Goal: Transaction & Acquisition: Purchase product/service

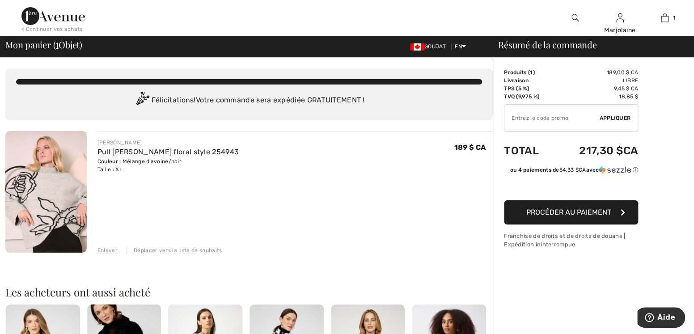
click at [608, 211] on span "Procéder au paiement" at bounding box center [569, 212] width 85 height 9
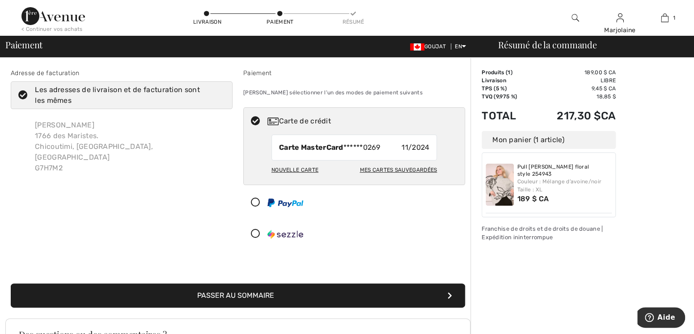
click at [675, 160] on div "Order Summary Details Produits ( 1 ) 189,00 $ CA Promo code CA$ 0.00 Livraison …" at bounding box center [583, 266] width 224 height 417
click at [503, 184] on img at bounding box center [500, 185] width 28 height 42
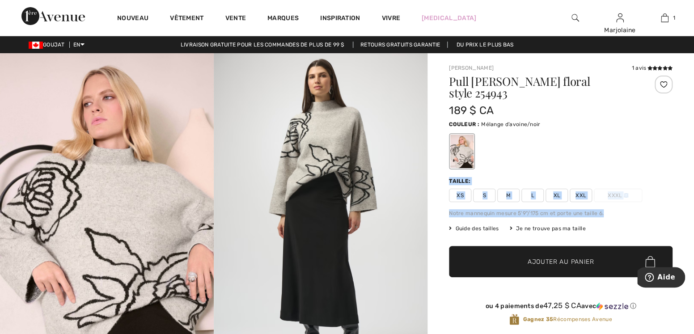
drag, startPoint x: 676, startPoint y: 146, endPoint x: 687, endPoint y: 200, distance: 54.8
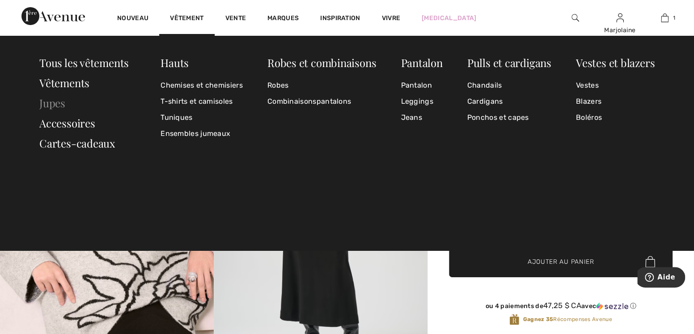
click at [61, 106] on link "Jupes" at bounding box center [52, 103] width 26 height 14
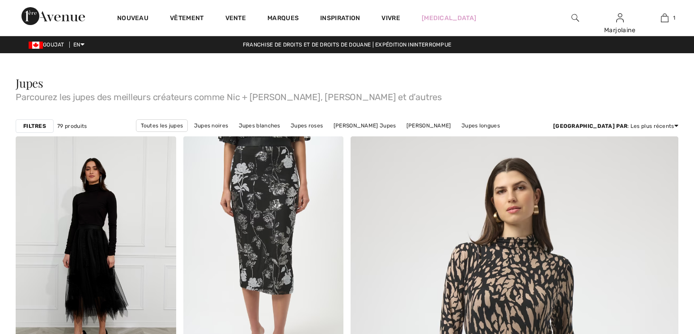
checkbox input "true"
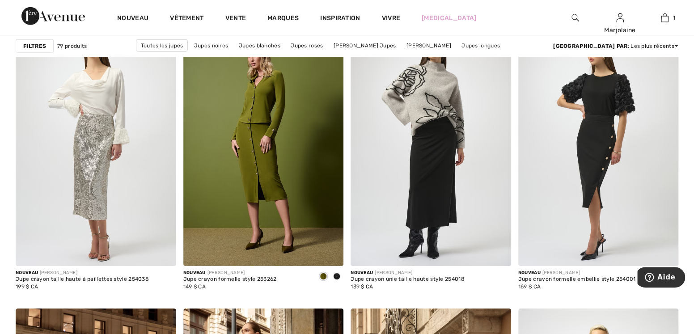
scroll to position [1365, 0]
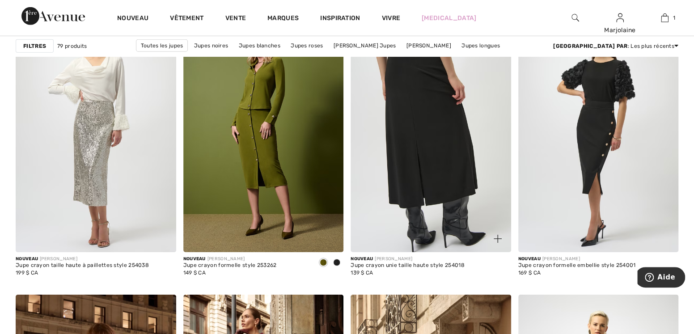
click at [442, 125] on img at bounding box center [431, 132] width 161 height 241
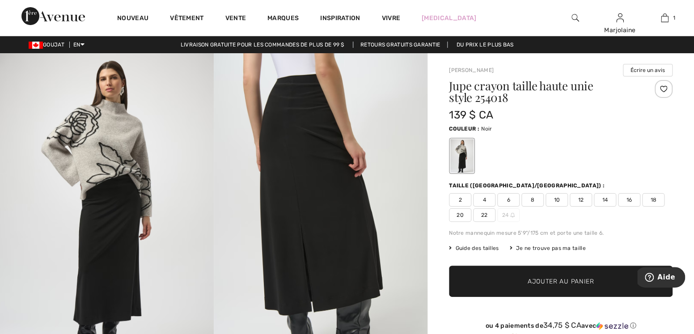
click at [628, 200] on span "16" at bounding box center [629, 199] width 22 height 13
click at [595, 278] on span "✔ Ajouté au panier Ajouter au panier" at bounding box center [561, 281] width 224 height 31
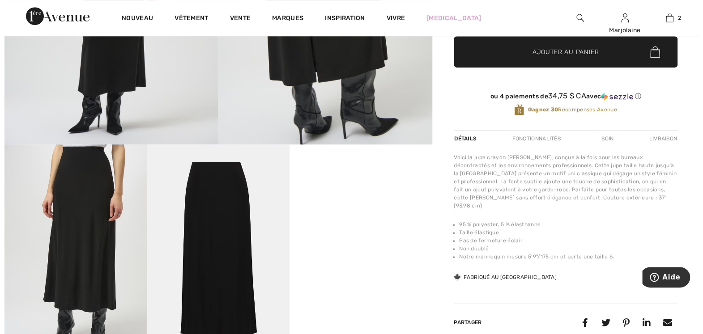
scroll to position [267, 0]
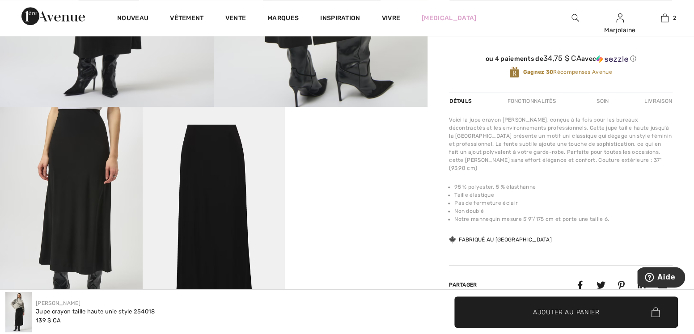
click at [88, 204] on img at bounding box center [71, 213] width 143 height 213
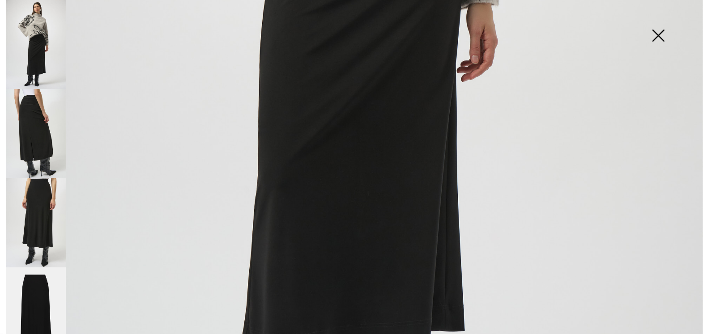
scroll to position [514, 0]
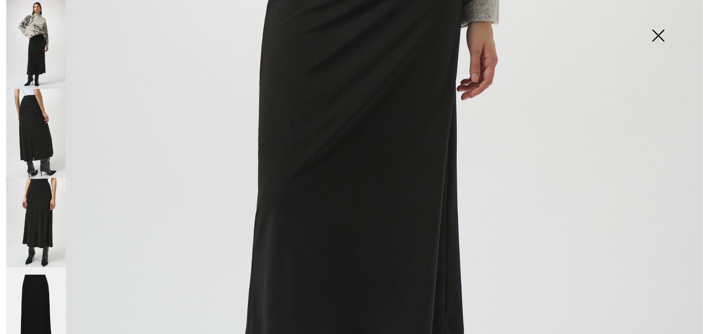
click at [42, 207] on img at bounding box center [36, 222] width 60 height 89
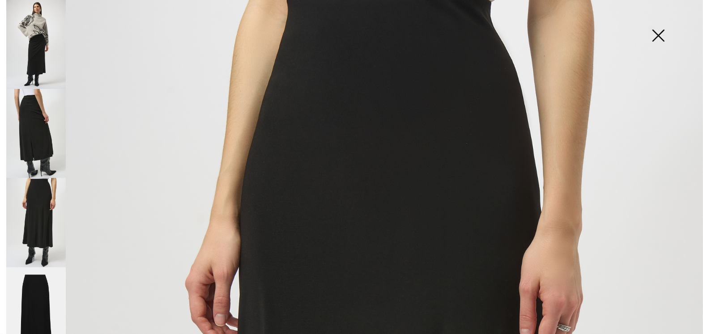
scroll to position [0, 0]
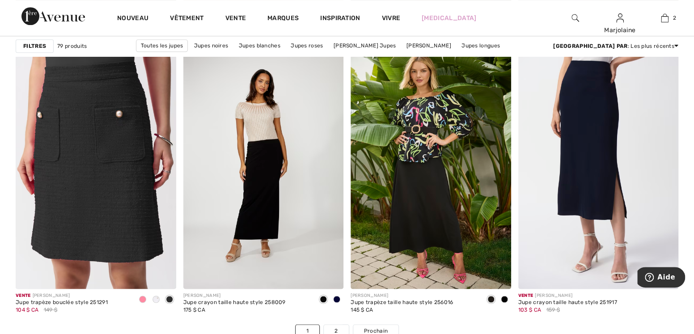
scroll to position [4101, 0]
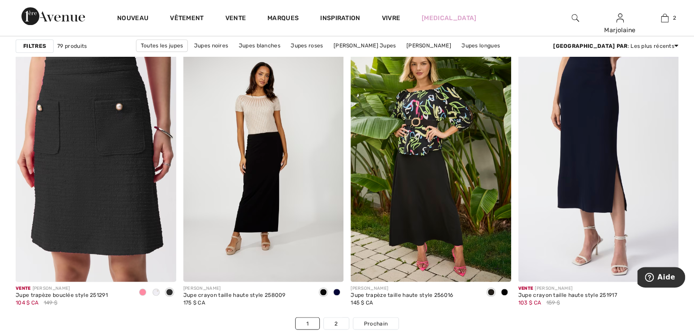
click at [436, 182] on img at bounding box center [431, 162] width 161 height 241
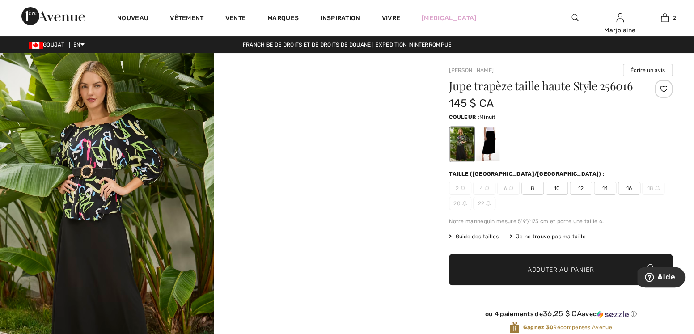
click at [490, 135] on div at bounding box center [487, 145] width 23 height 34
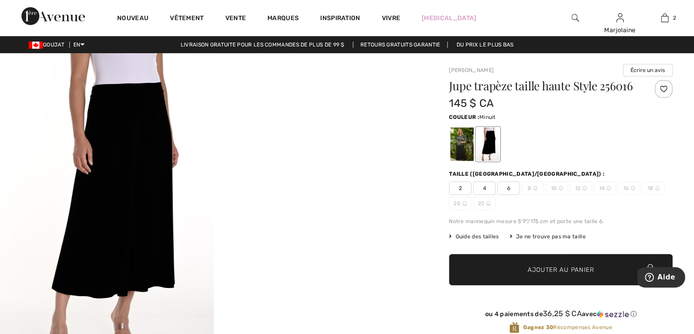
click at [128, 164] on img at bounding box center [107, 213] width 214 height 320
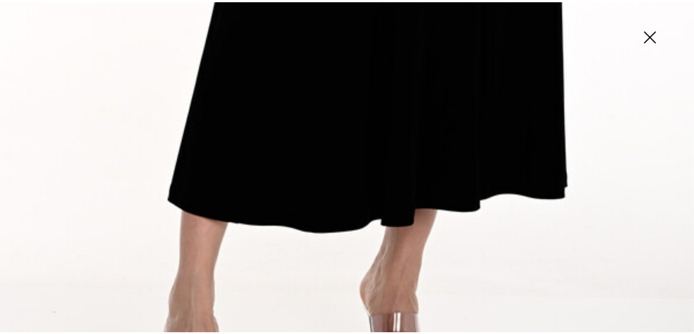
scroll to position [672, 0]
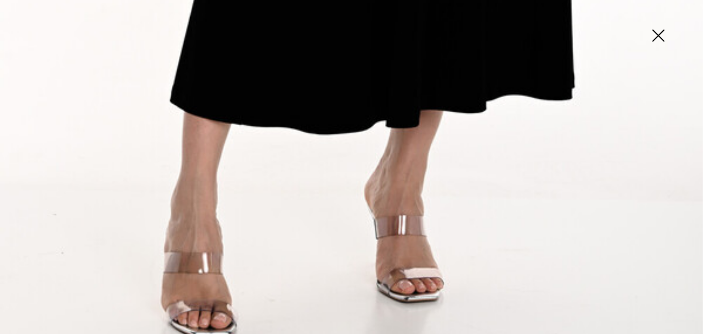
click at [655, 32] on img at bounding box center [658, 36] width 45 height 46
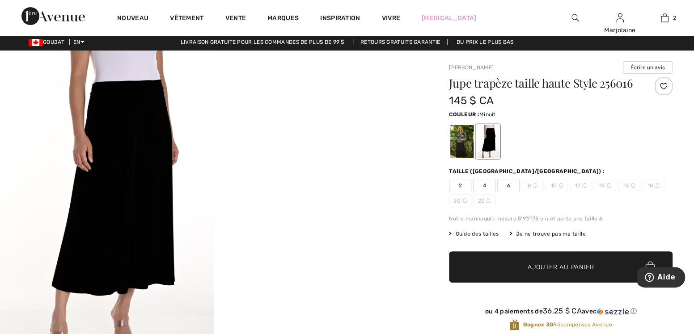
scroll to position [0, 0]
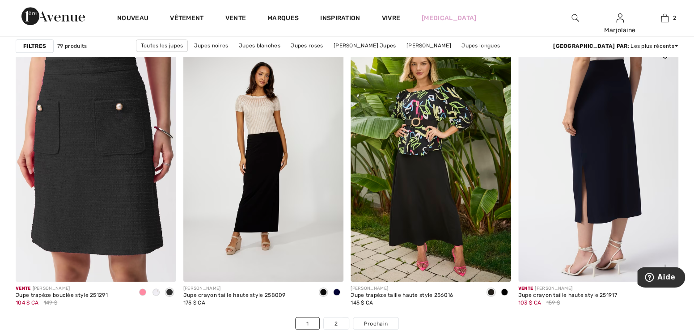
click at [604, 135] on img at bounding box center [599, 162] width 161 height 241
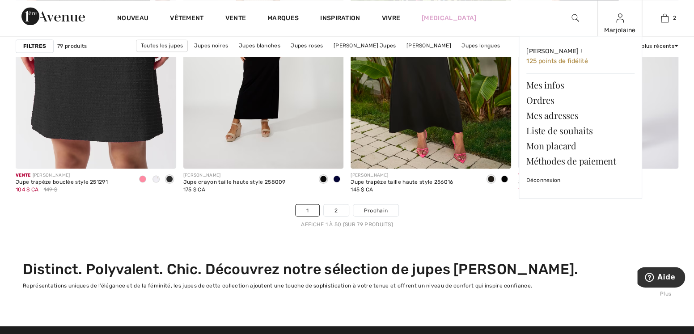
scroll to position [4204, 0]
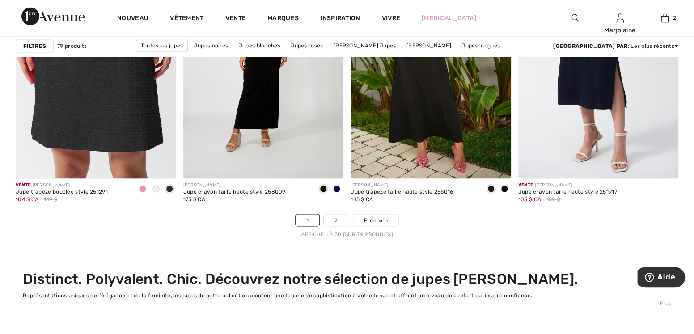
click at [333, 219] on link "2" at bounding box center [336, 220] width 25 height 12
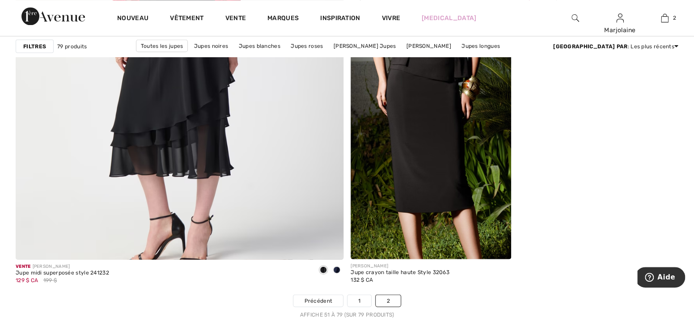
scroll to position [2695, 0]
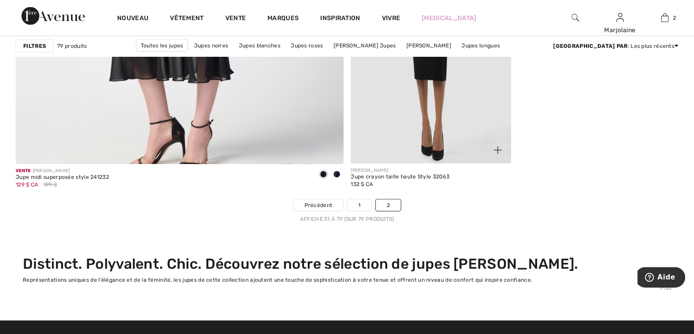
click at [457, 77] on img at bounding box center [431, 43] width 161 height 241
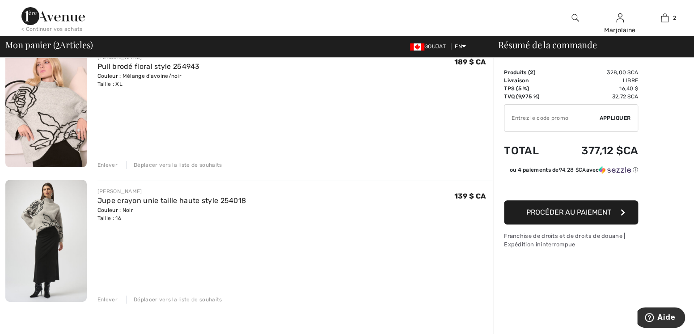
scroll to position [86, 0]
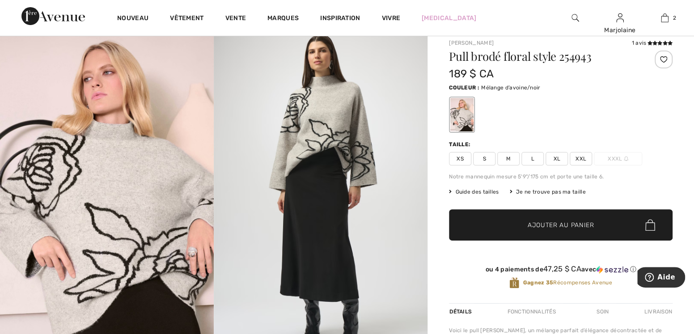
scroll to position [25, 0]
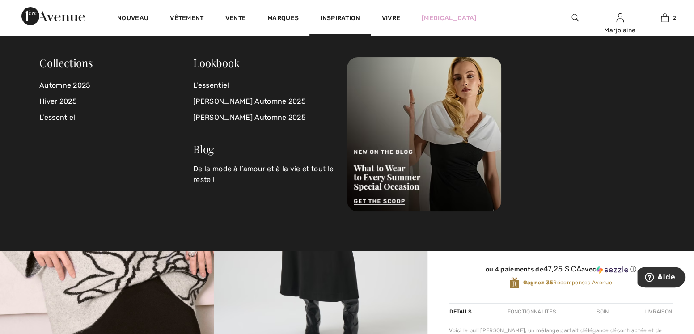
click at [335, 18] on span "Inspiration" at bounding box center [340, 18] width 40 height 9
click at [340, 14] on span "Inspiration" at bounding box center [340, 18] width 40 height 9
click at [339, 16] on span "Inspiration" at bounding box center [340, 18] width 40 height 9
click at [82, 83] on link "Automne 2025" at bounding box center [116, 85] width 154 height 16
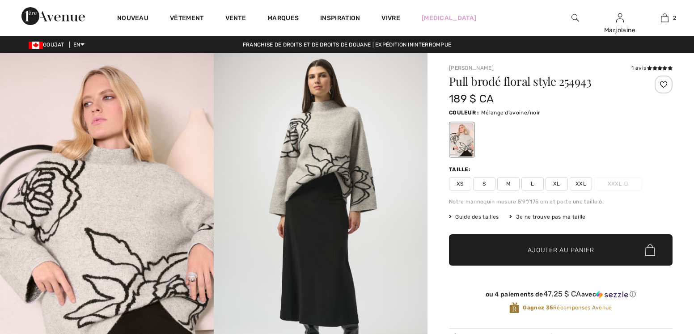
checkbox input "true"
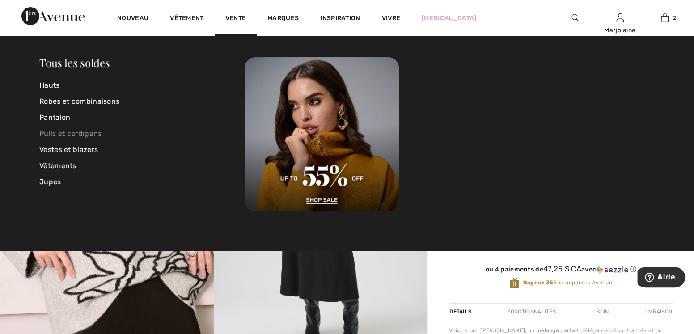
click at [90, 131] on link "Pulls et cardigans" at bounding box center [141, 134] width 205 height 16
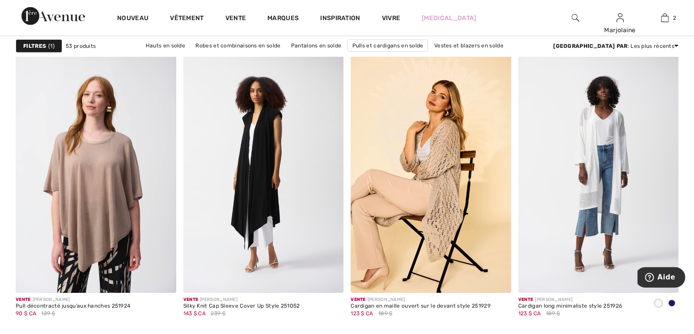
scroll to position [1264, 0]
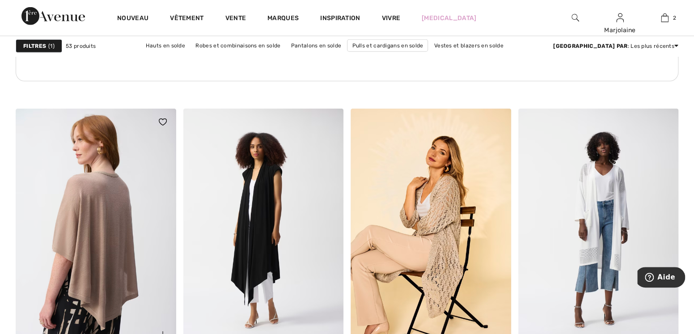
click at [98, 243] on img at bounding box center [96, 229] width 161 height 241
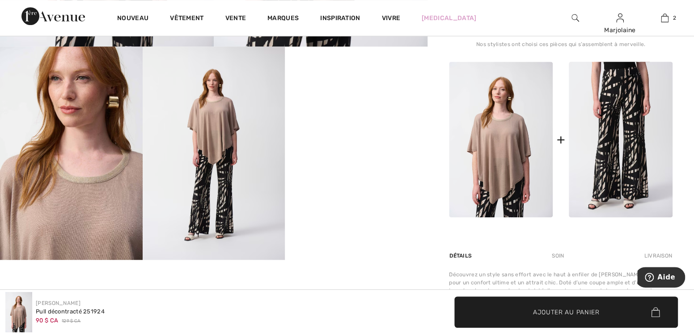
scroll to position [297, 0]
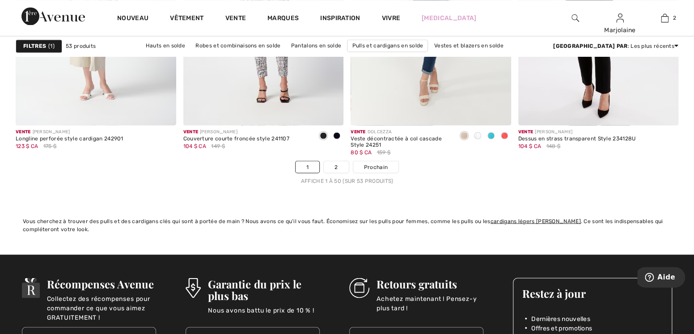
scroll to position [4280, 0]
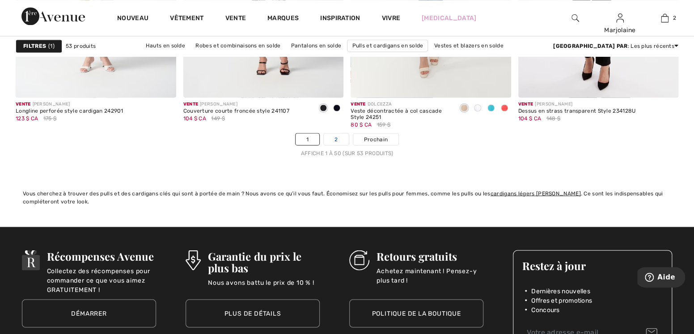
click at [338, 139] on link "2" at bounding box center [336, 139] width 25 height 12
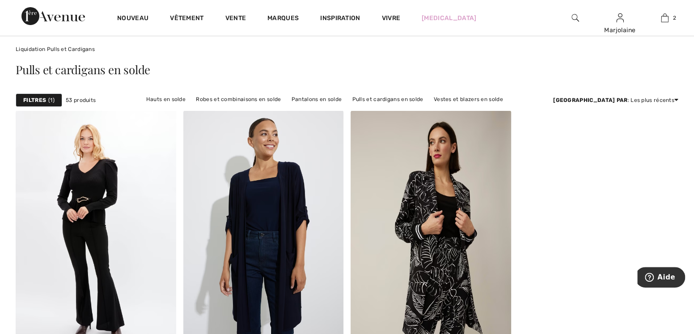
scroll to position [17, 0]
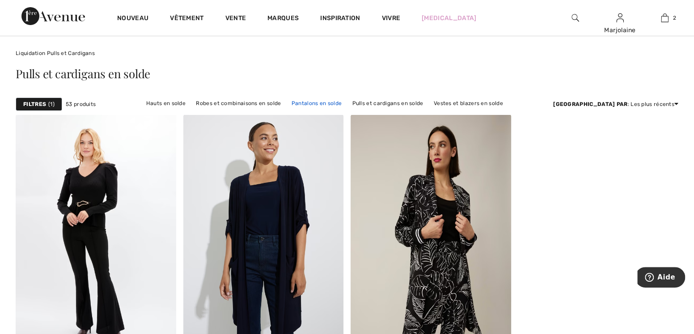
click at [346, 101] on link "Pantalons en solde" at bounding box center [316, 104] width 59 height 12
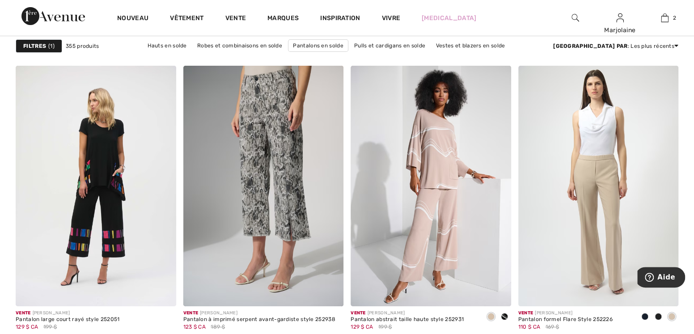
scroll to position [1638, 0]
